Goal: Transaction & Acquisition: Purchase product/service

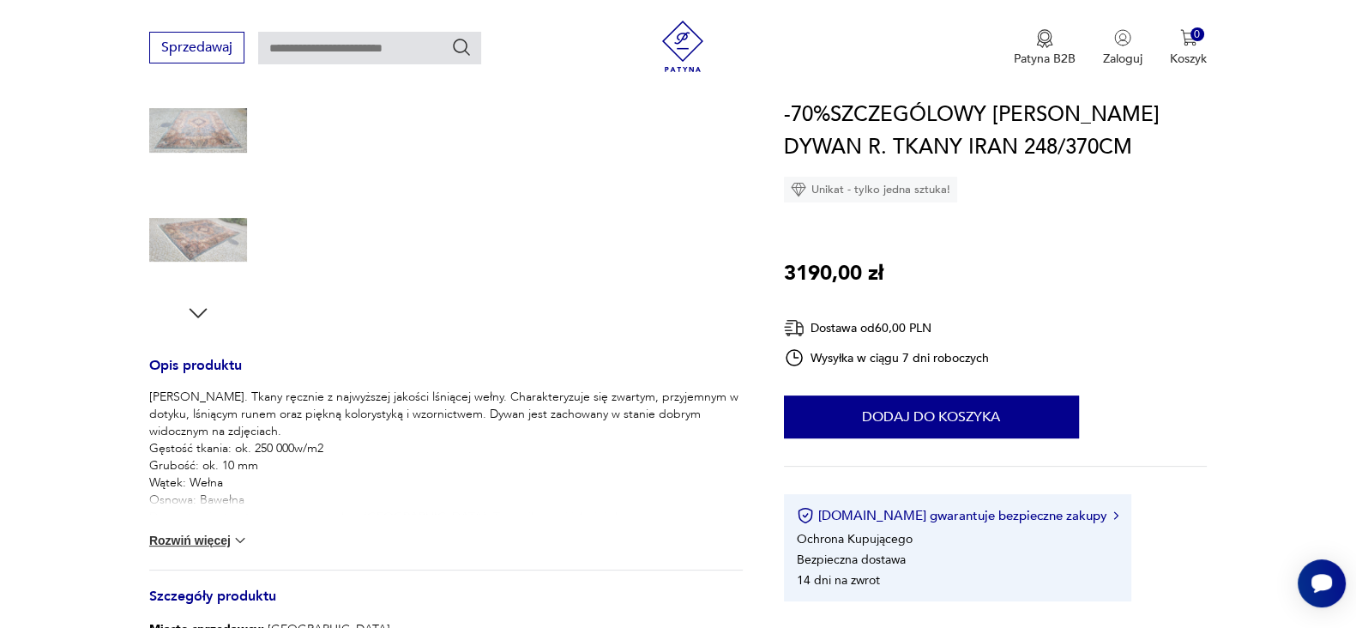
scroll to position [322, 0]
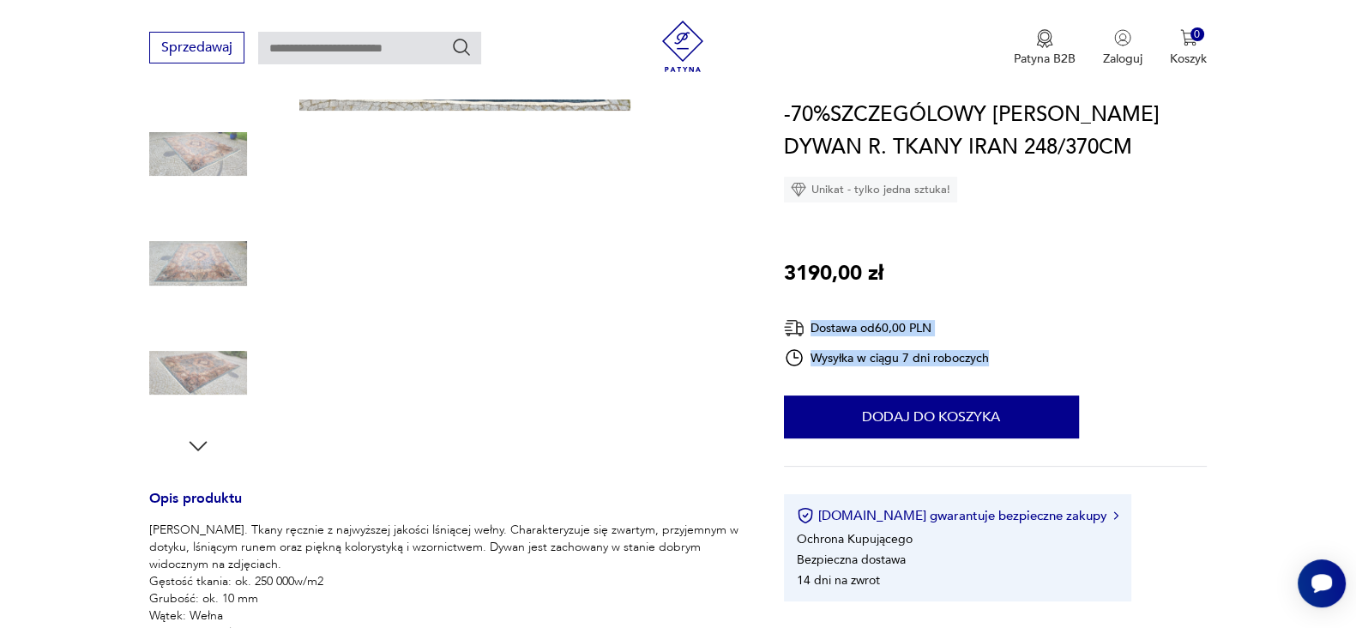
drag, startPoint x: 988, startPoint y: 359, endPoint x: 811, endPoint y: 328, distance: 180.4
click at [811, 328] on div "Dostawa od 60,00 PLN Wysyłka w ciągu 7 dni roboczych" at bounding box center [887, 342] width 206 height 51
